Goal: Information Seeking & Learning: Learn about a topic

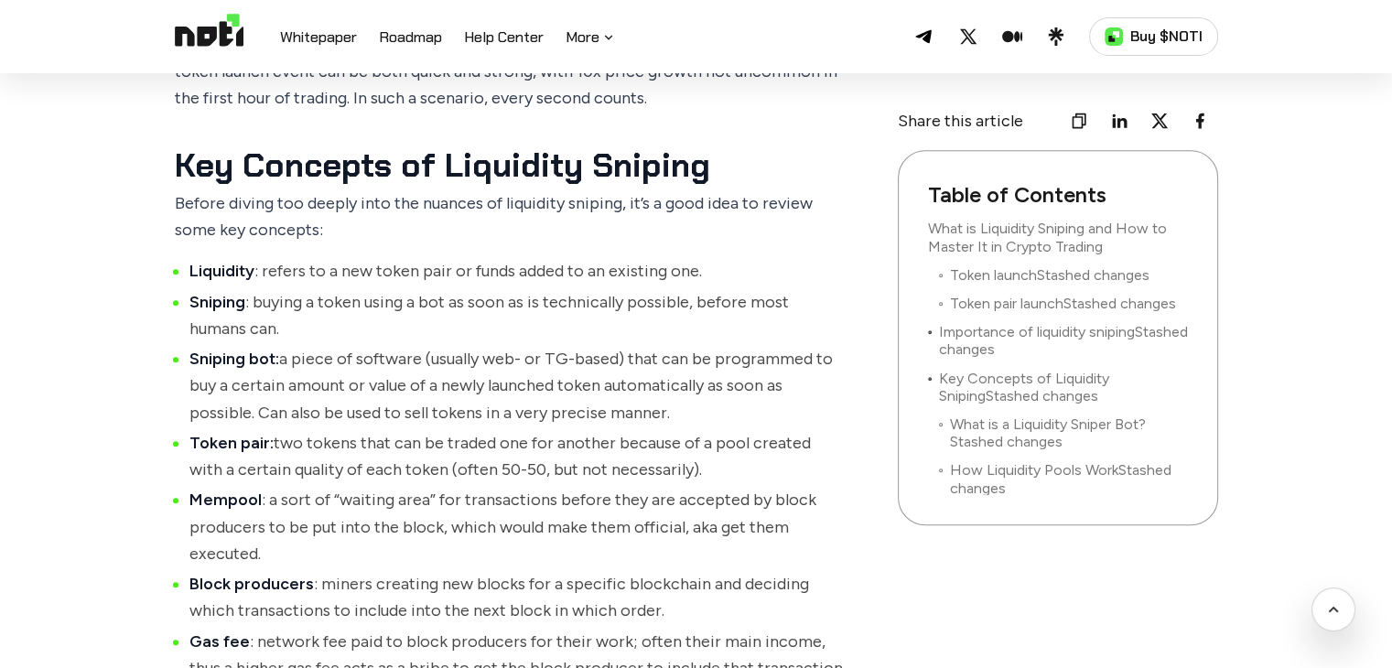
scroll to position [1237, 0]
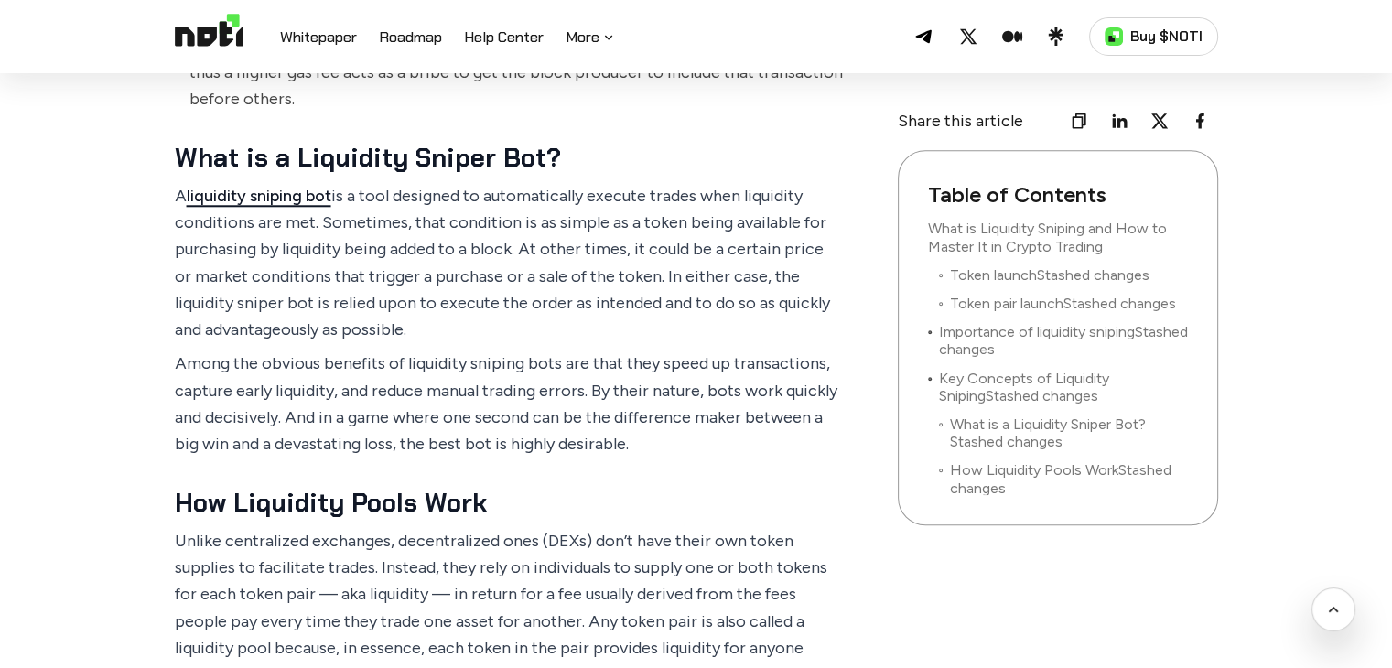
scroll to position [1808, 0]
click at [307, 192] on link "liquidity sniping bot" at bounding box center [259, 195] width 145 height 20
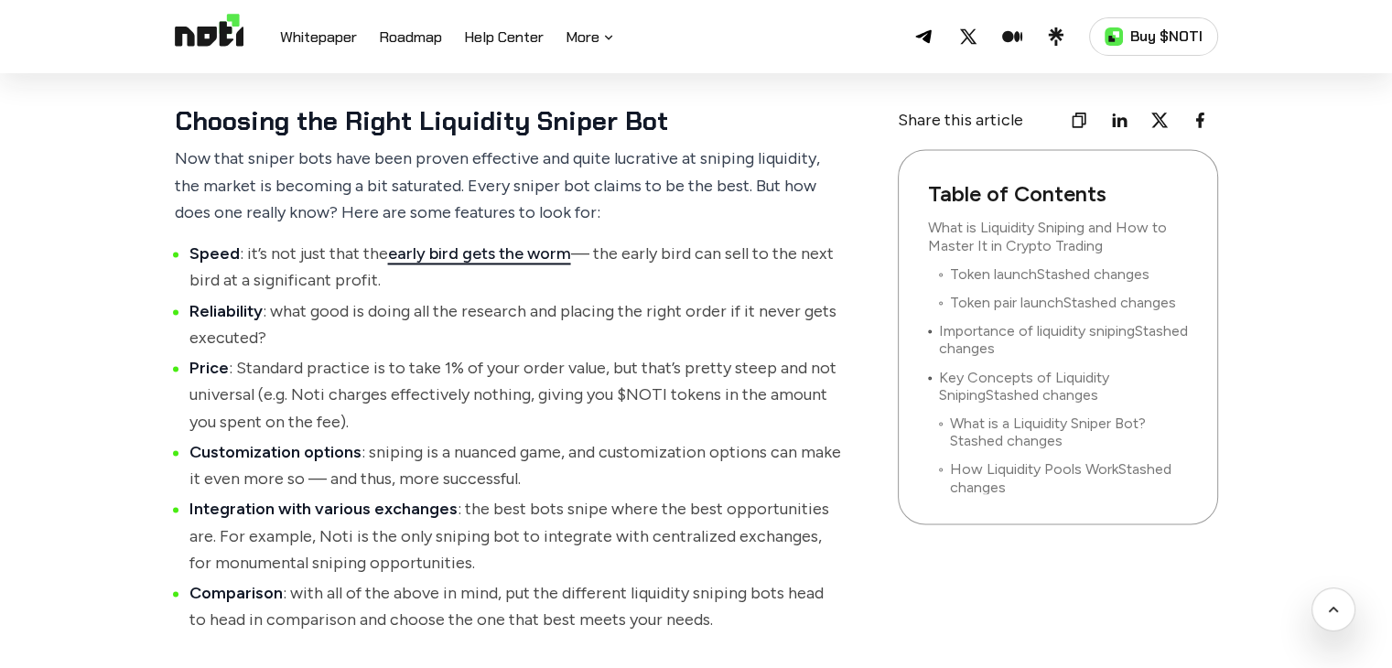
scroll to position [2696, 0]
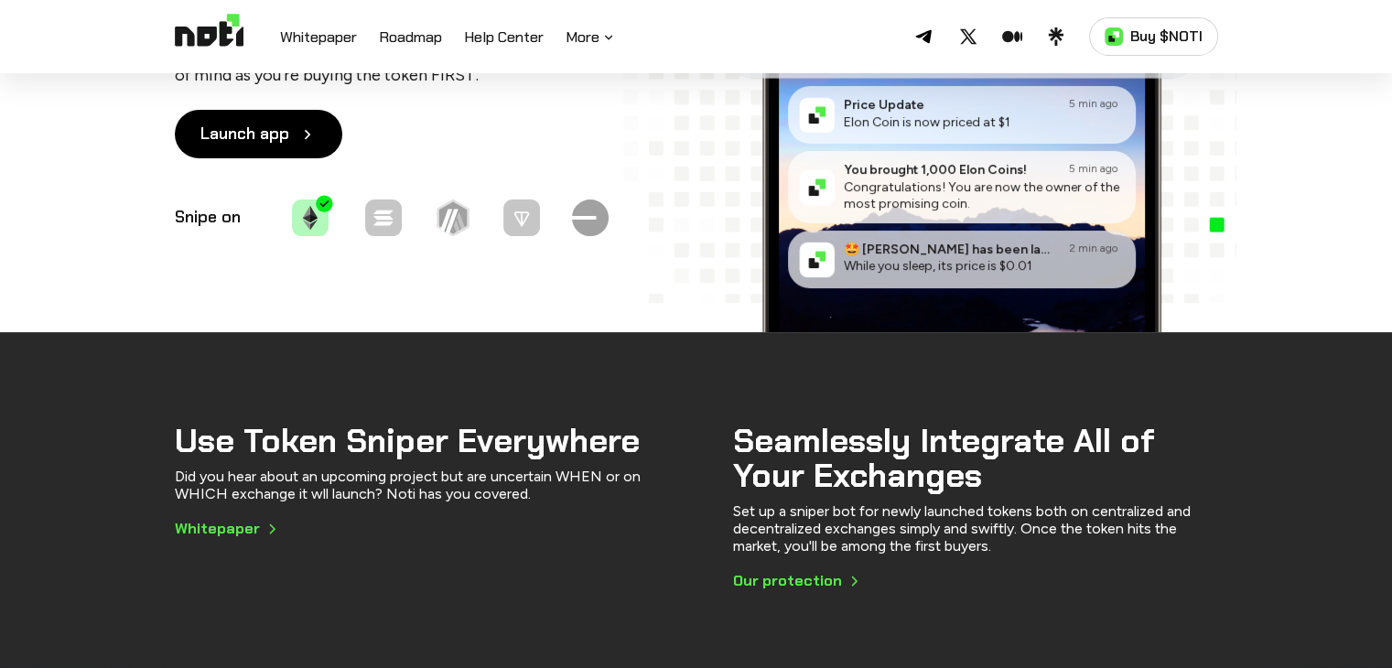
scroll to position [403, 0]
